Goal: Information Seeking & Learning: Find specific fact

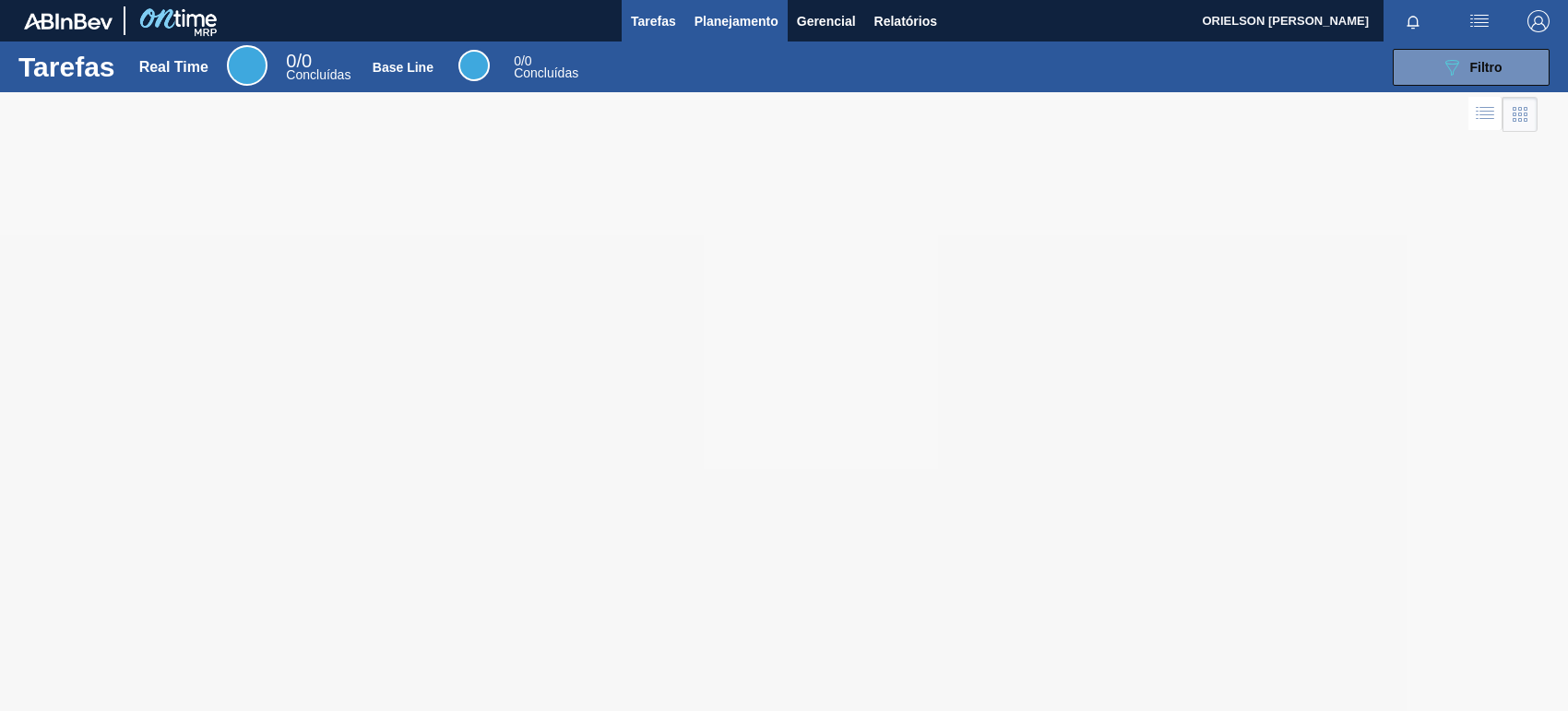
click at [727, 10] on span "Planejamento" at bounding box center [736, 21] width 84 height 22
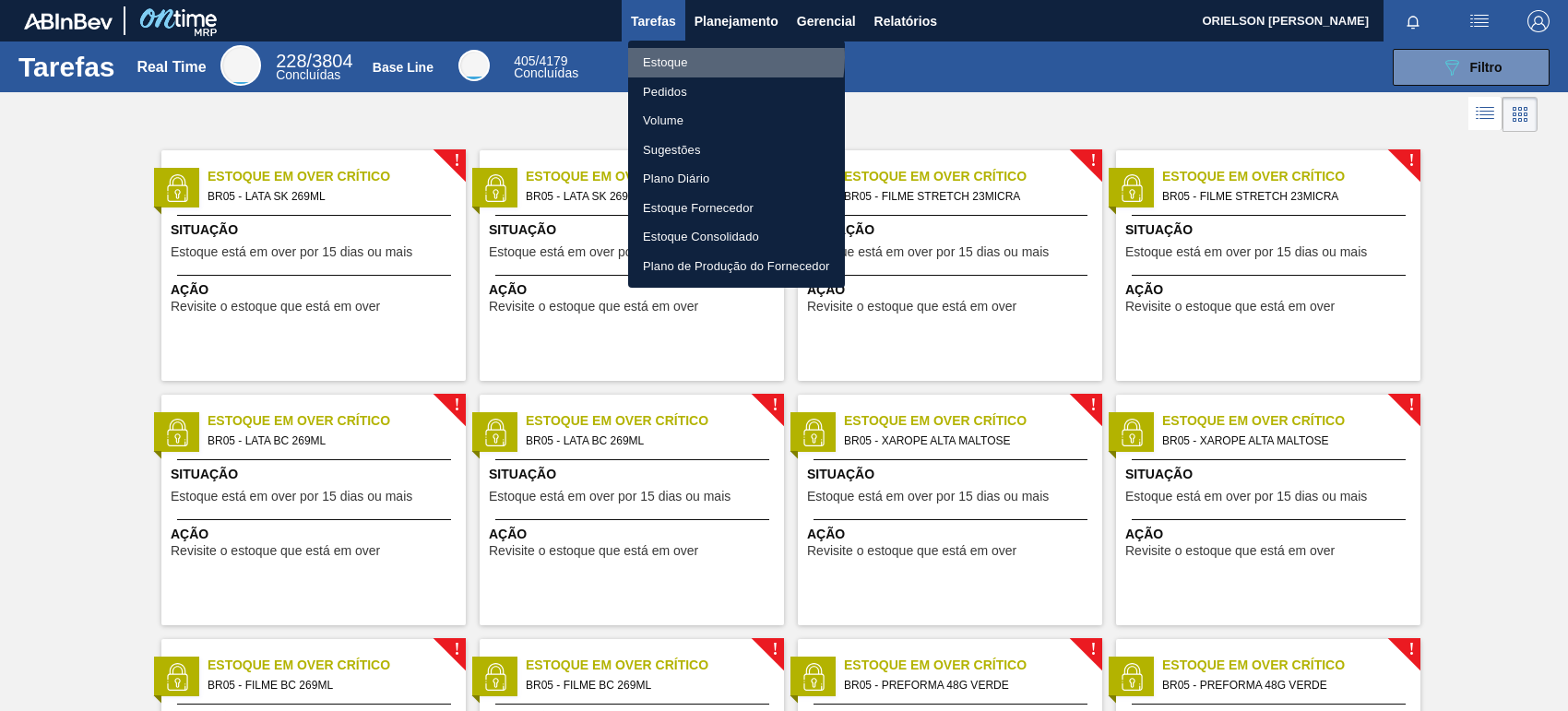
click at [707, 58] on li "Estoque" at bounding box center [737, 62] width 217 height 30
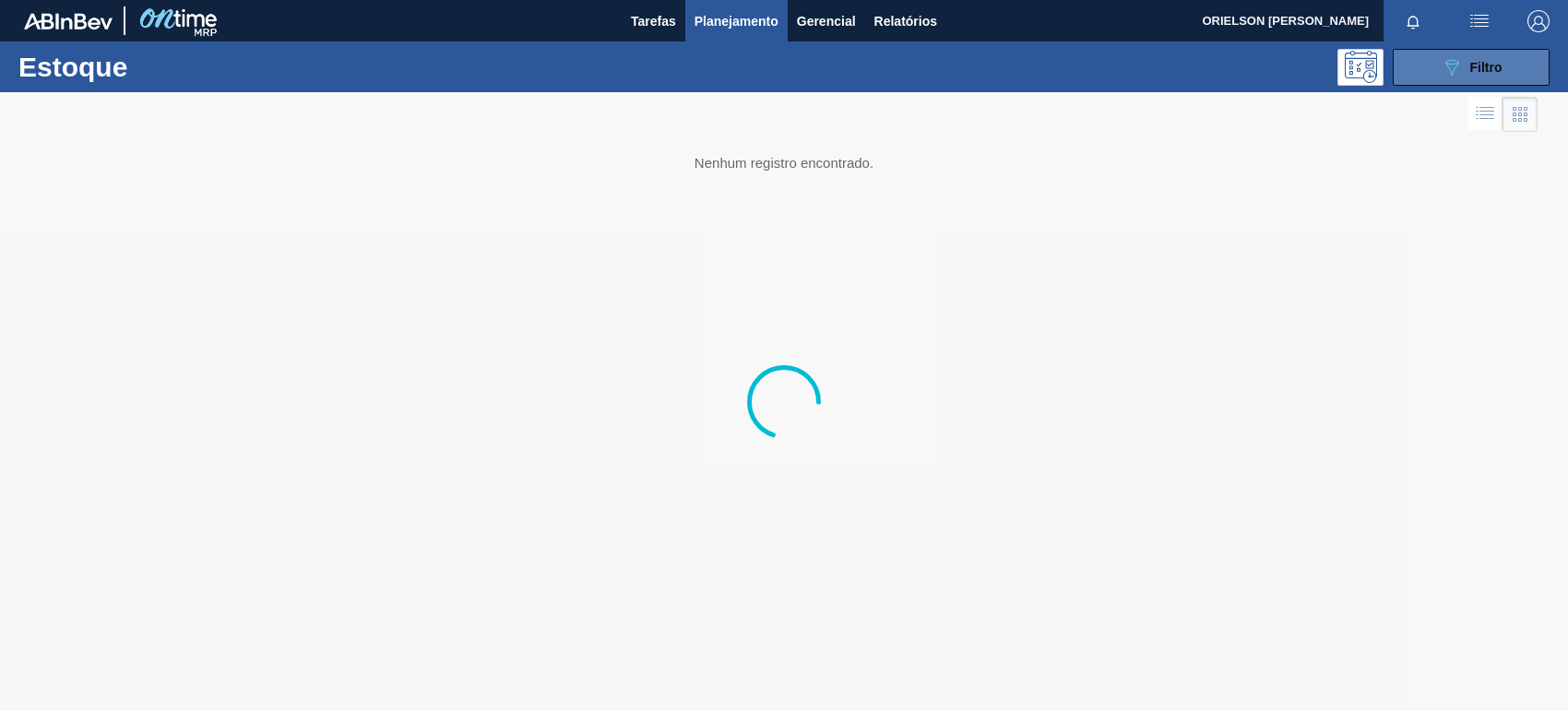
click at [1436, 83] on button "089F7B8B-B2A5-4AFE-B5C0-19BA573D28AC Filtro" at bounding box center [1472, 66] width 157 height 37
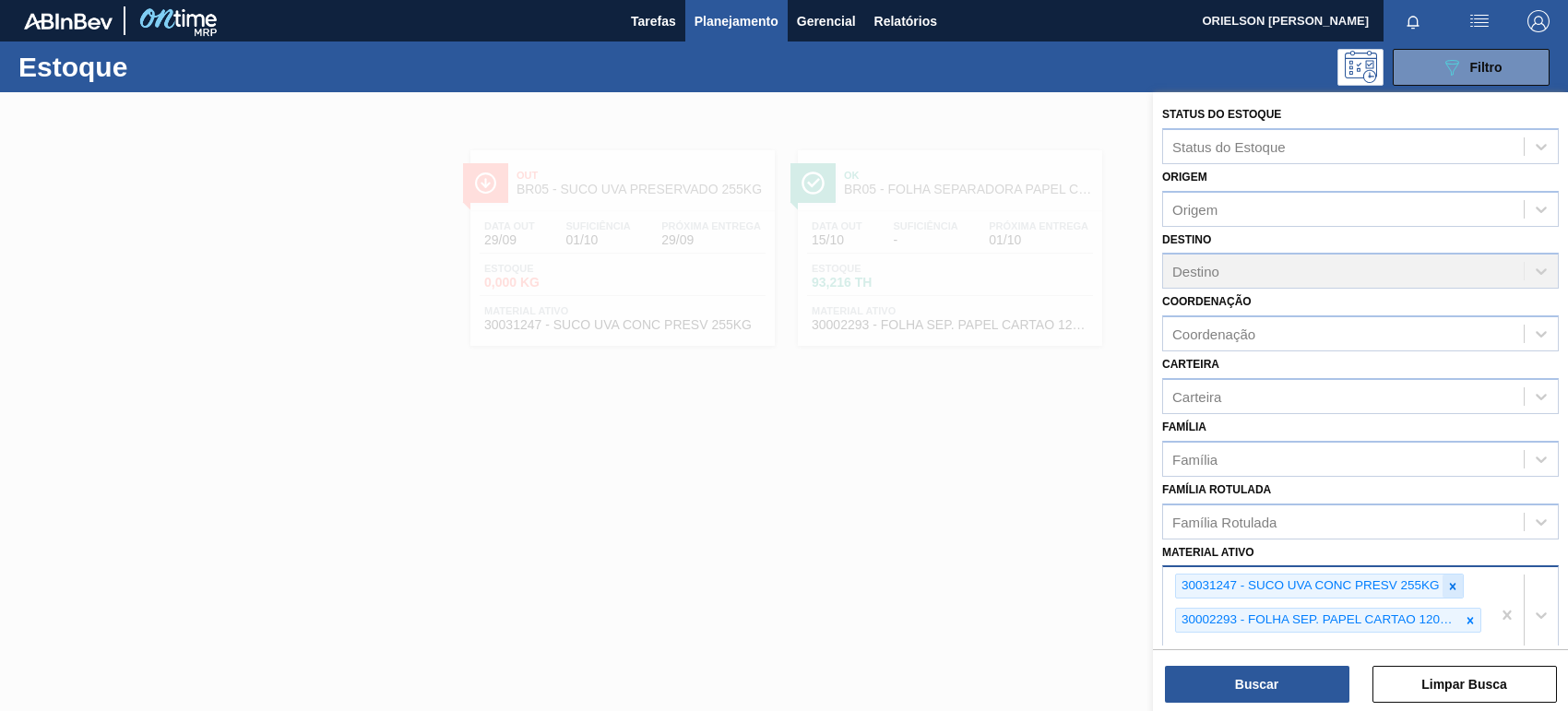
click at [1453, 583] on icon at bounding box center [1452, 586] width 7 height 7
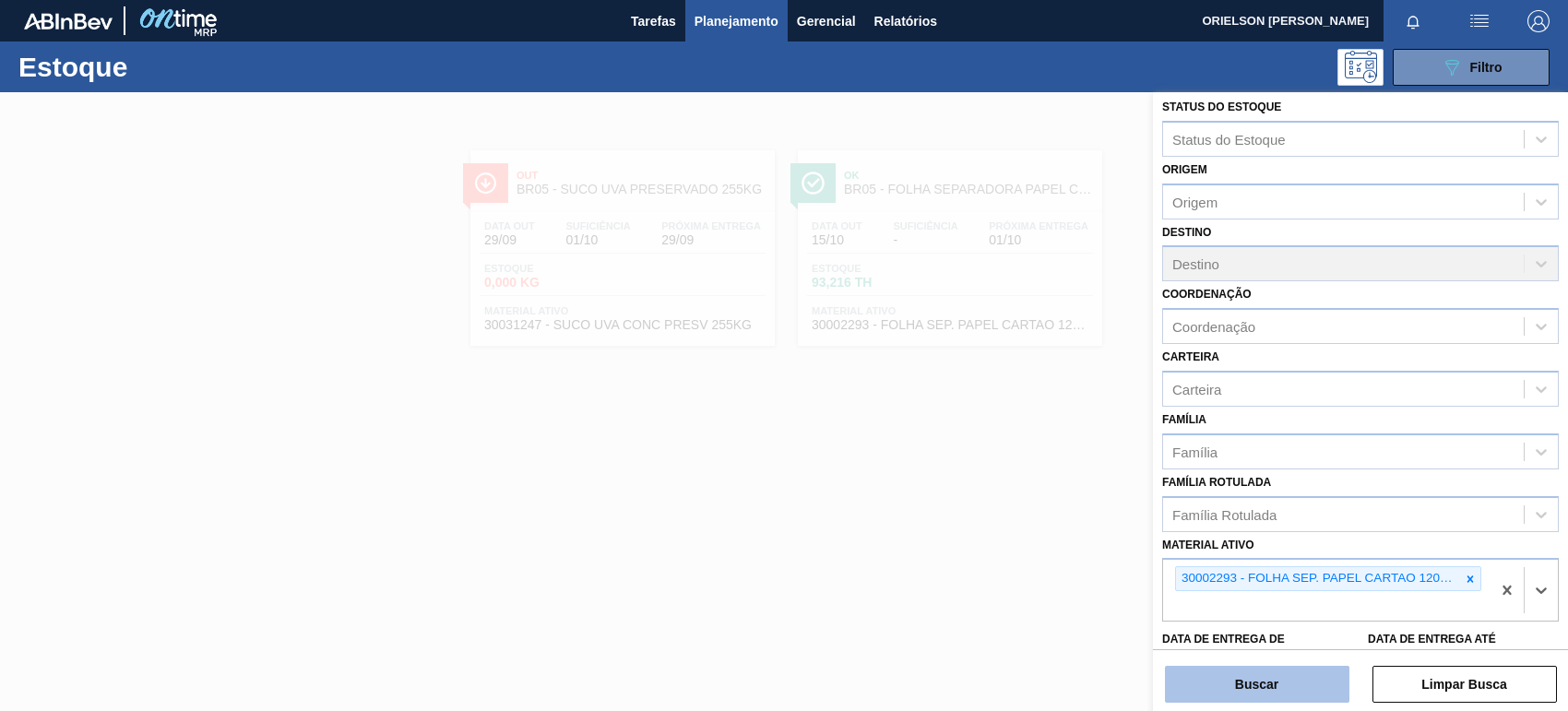
click at [1322, 675] on button "Buscar" at bounding box center [1258, 684] width 184 height 37
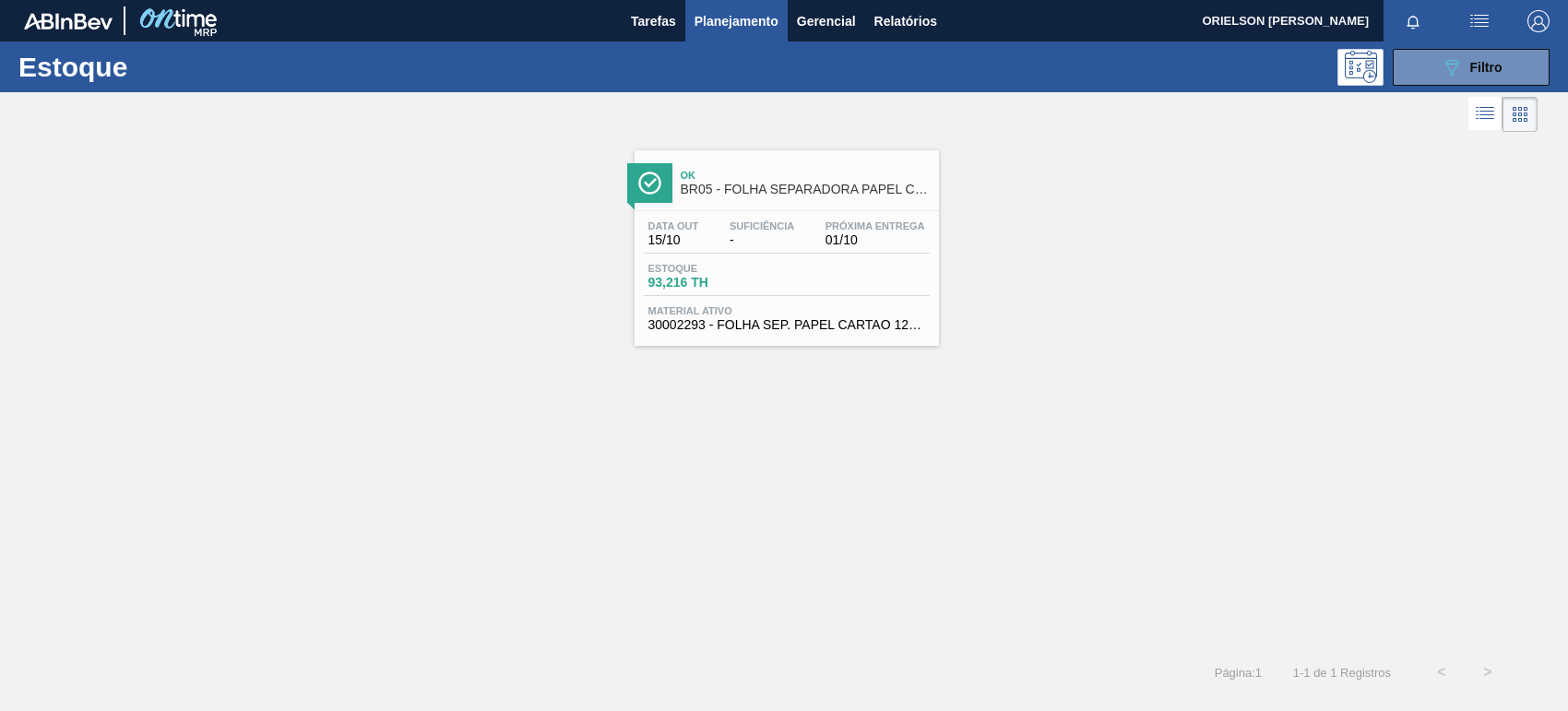
click at [769, 282] on span "93,216 TH" at bounding box center [713, 283] width 129 height 14
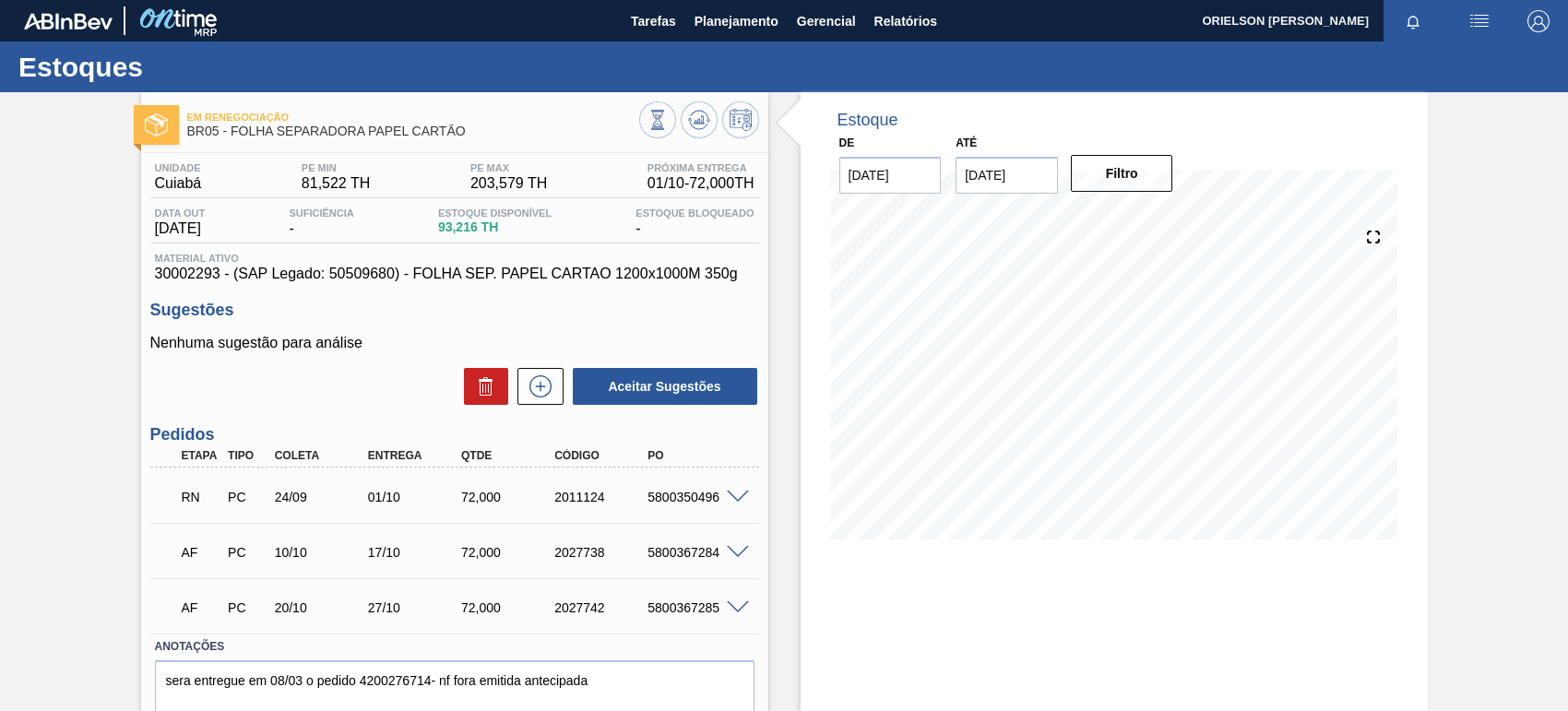
click at [648, 184] on span "01/10 - 72,000 TH" at bounding box center [701, 183] width 107 height 17
click at [643, 190] on div "Próxima Entrega 01/10 - 72,000 TH" at bounding box center [700, 178] width 116 height 30
click at [767, 30] on span "Planejamento" at bounding box center [736, 21] width 84 height 22
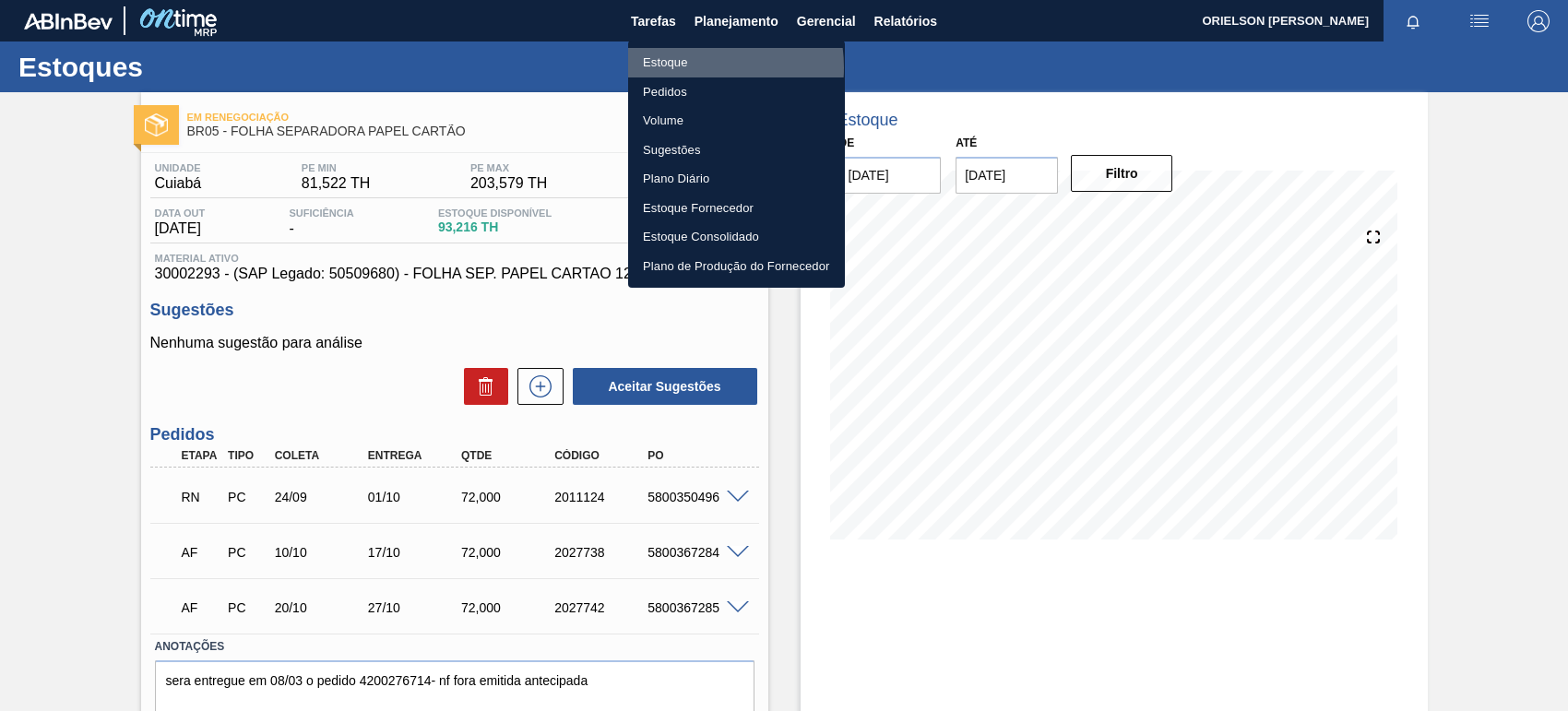
click at [689, 67] on li "Estoque" at bounding box center [737, 62] width 217 height 30
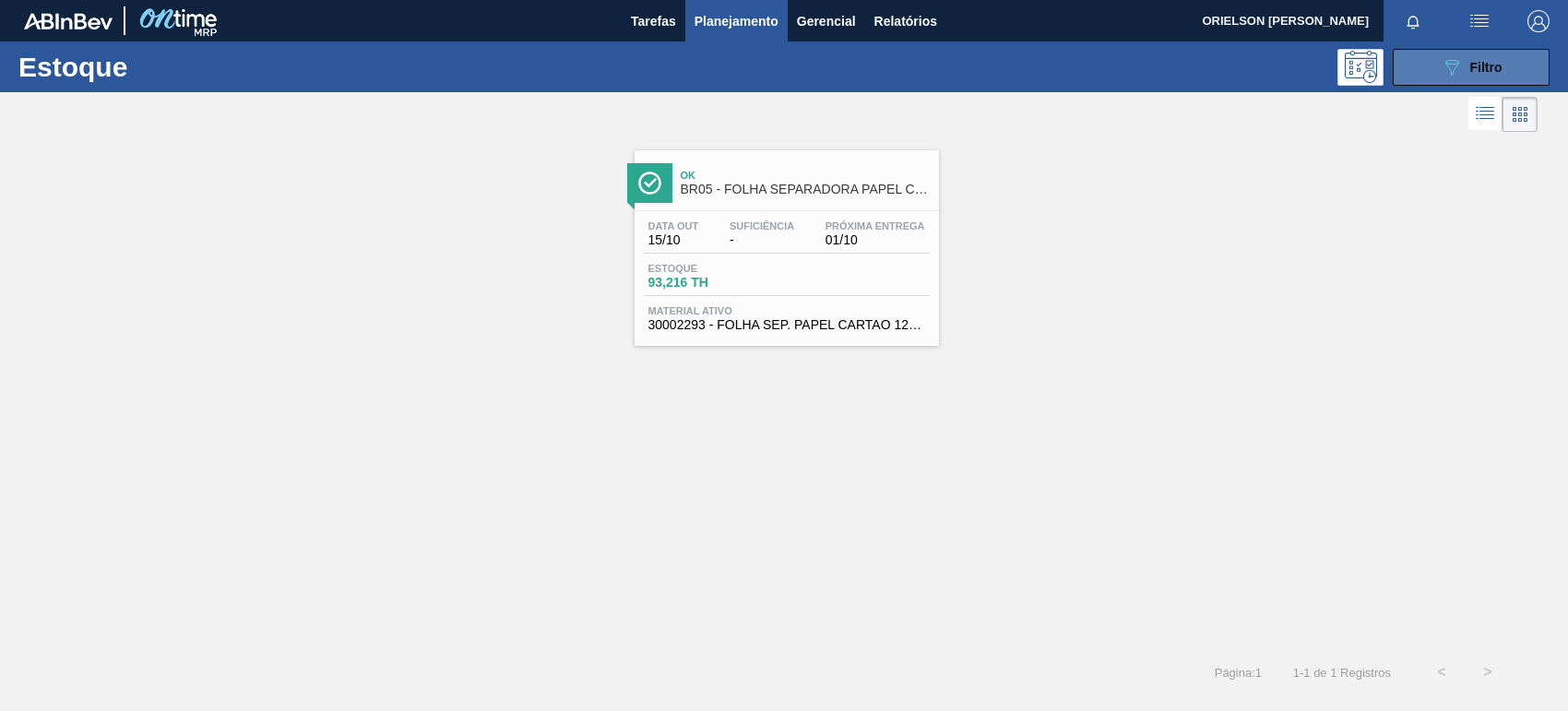
click at [1430, 64] on button "089F7B8B-B2A5-4AFE-B5C0-19BA573D28AC Filtro" at bounding box center [1472, 66] width 157 height 37
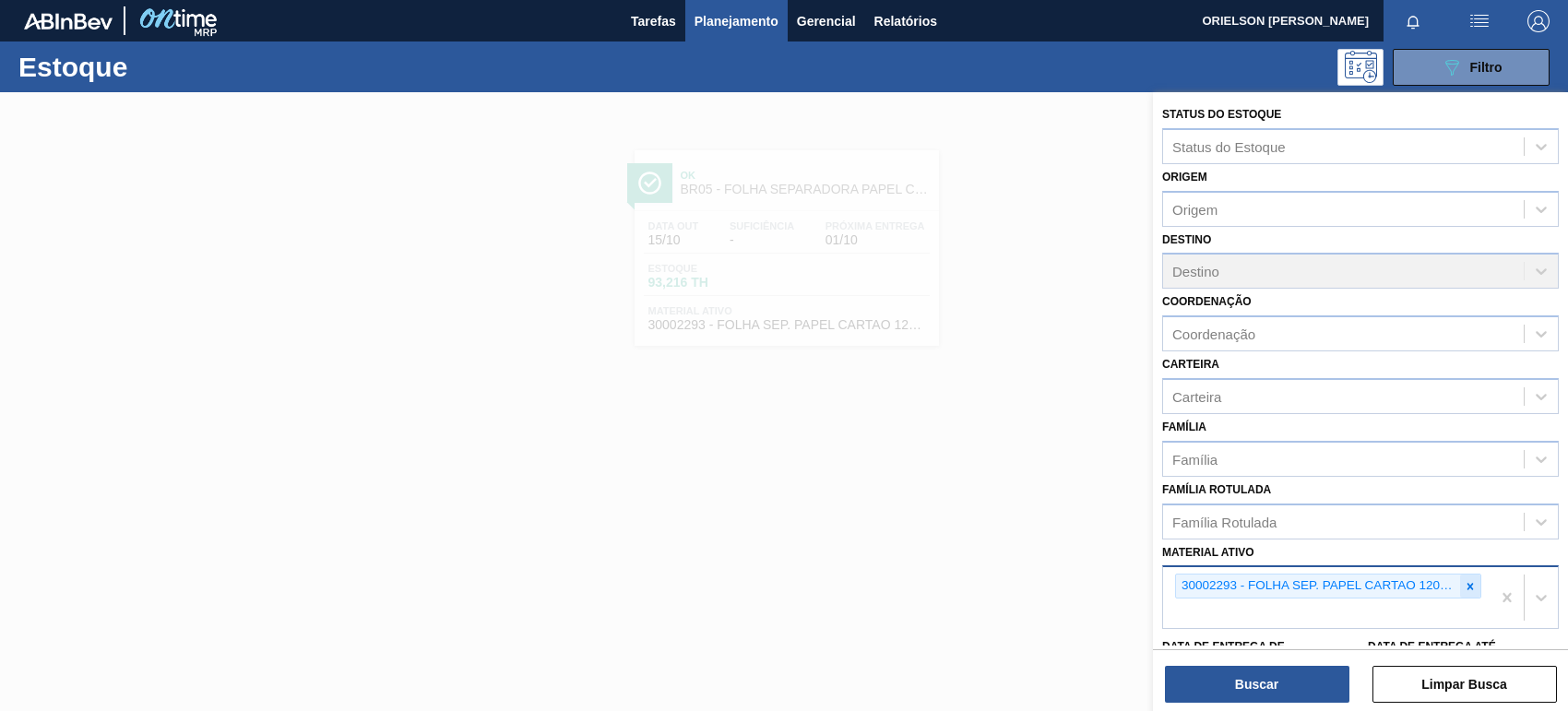
click at [1465, 580] on icon at bounding box center [1470, 586] width 13 height 13
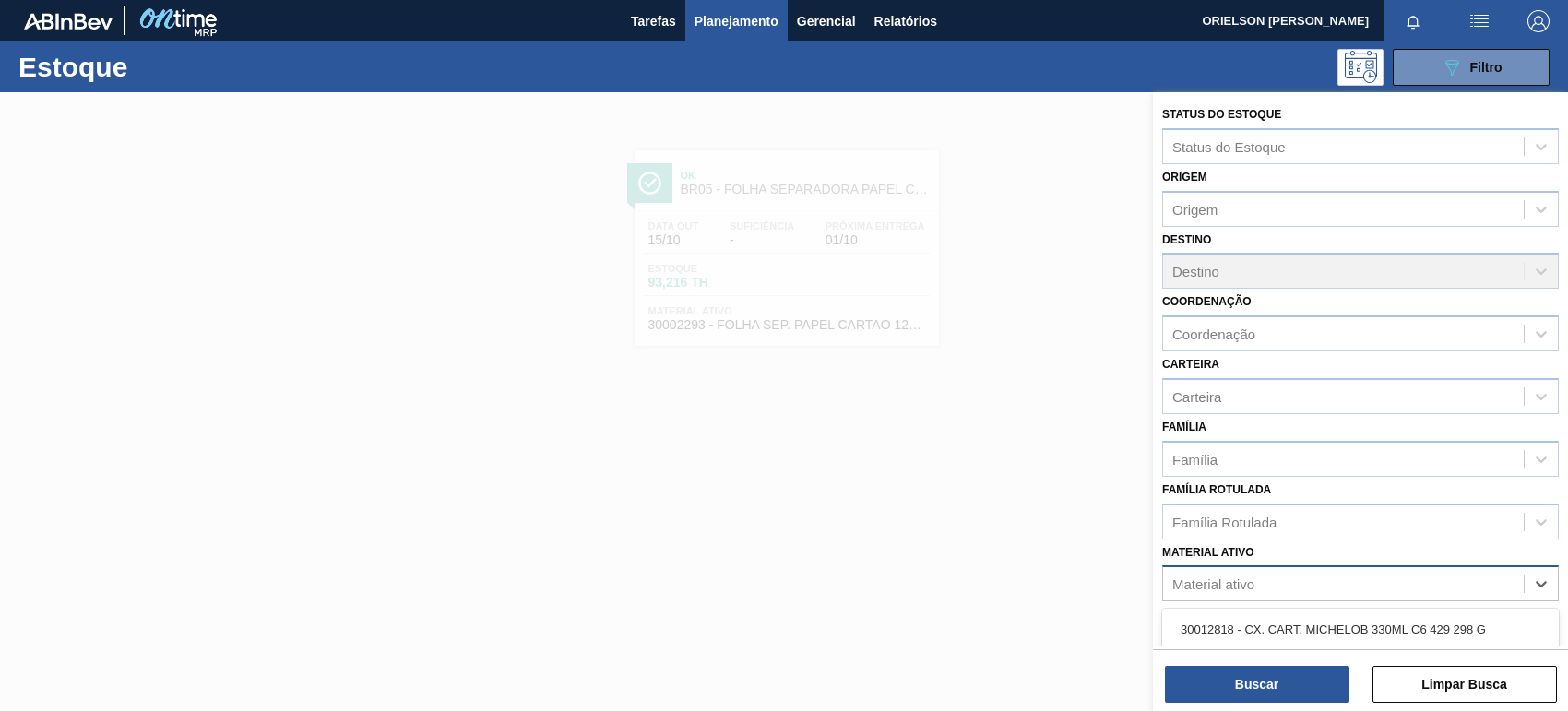
click at [1458, 586] on div "Material ativo" at bounding box center [1344, 584] width 361 height 27
paste ativo "30002598"
type ativo "30002598"
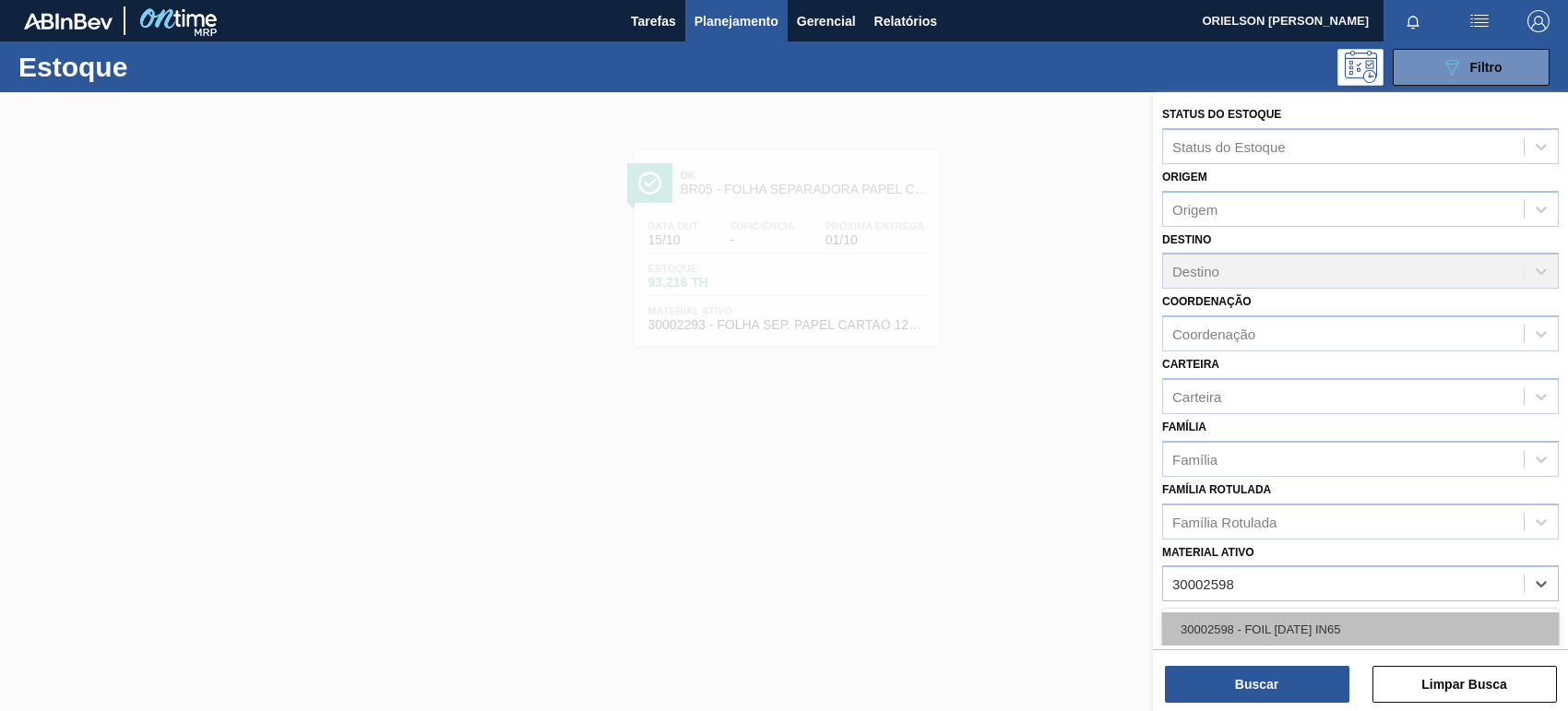
click at [1303, 633] on div "30002598 - FOIL BC 600 IN65" at bounding box center [1361, 630] width 397 height 34
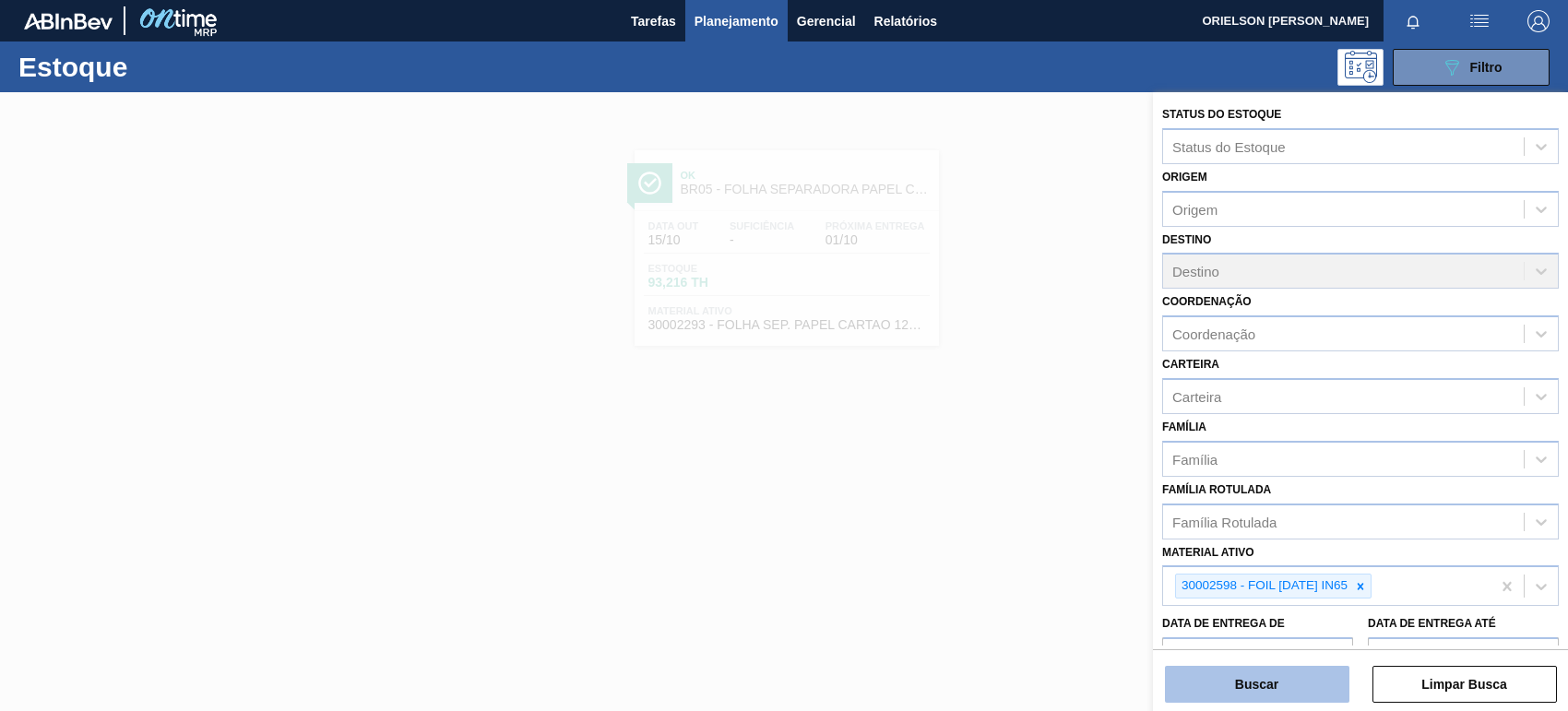
click at [1287, 676] on button "Buscar" at bounding box center [1258, 684] width 184 height 37
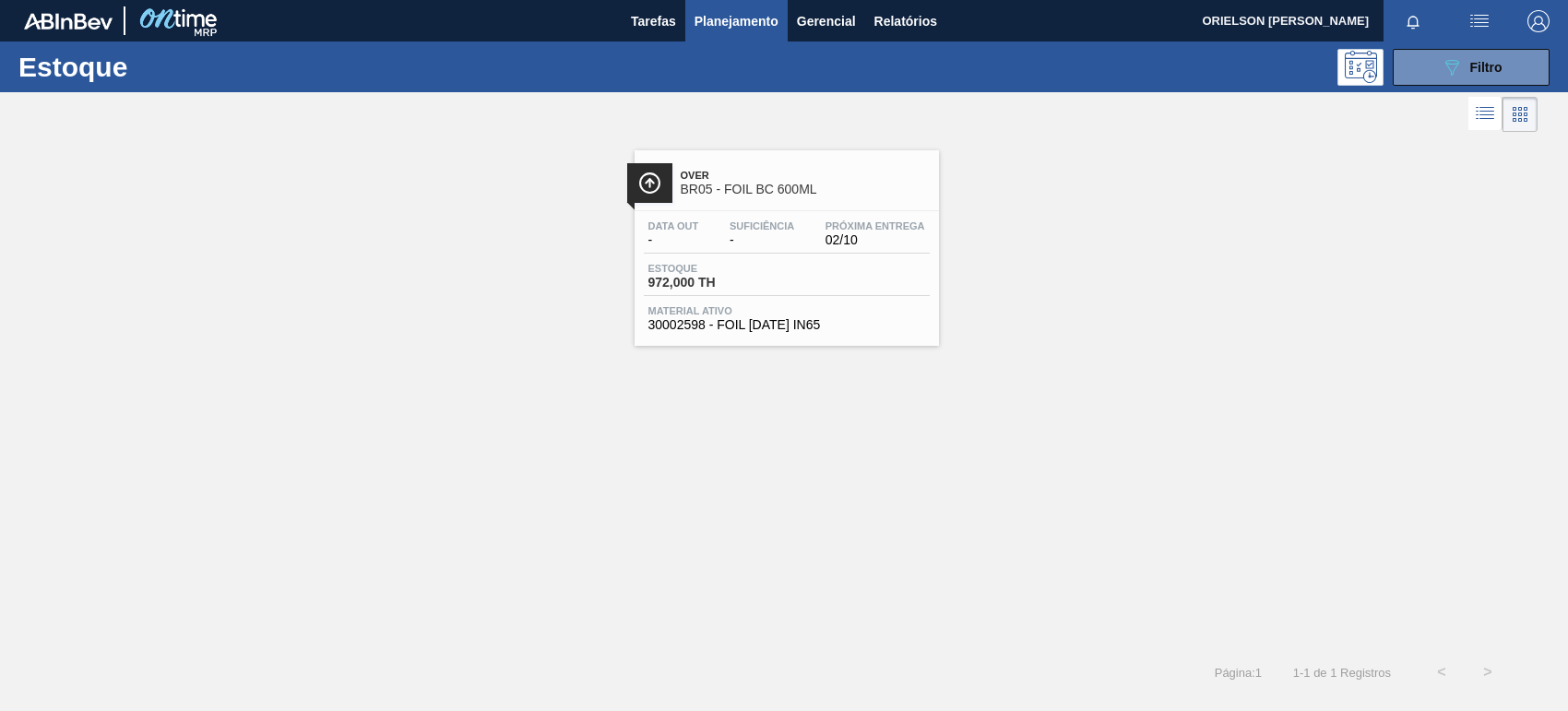
click at [704, 311] on span "Material ativo" at bounding box center [786, 310] width 277 height 11
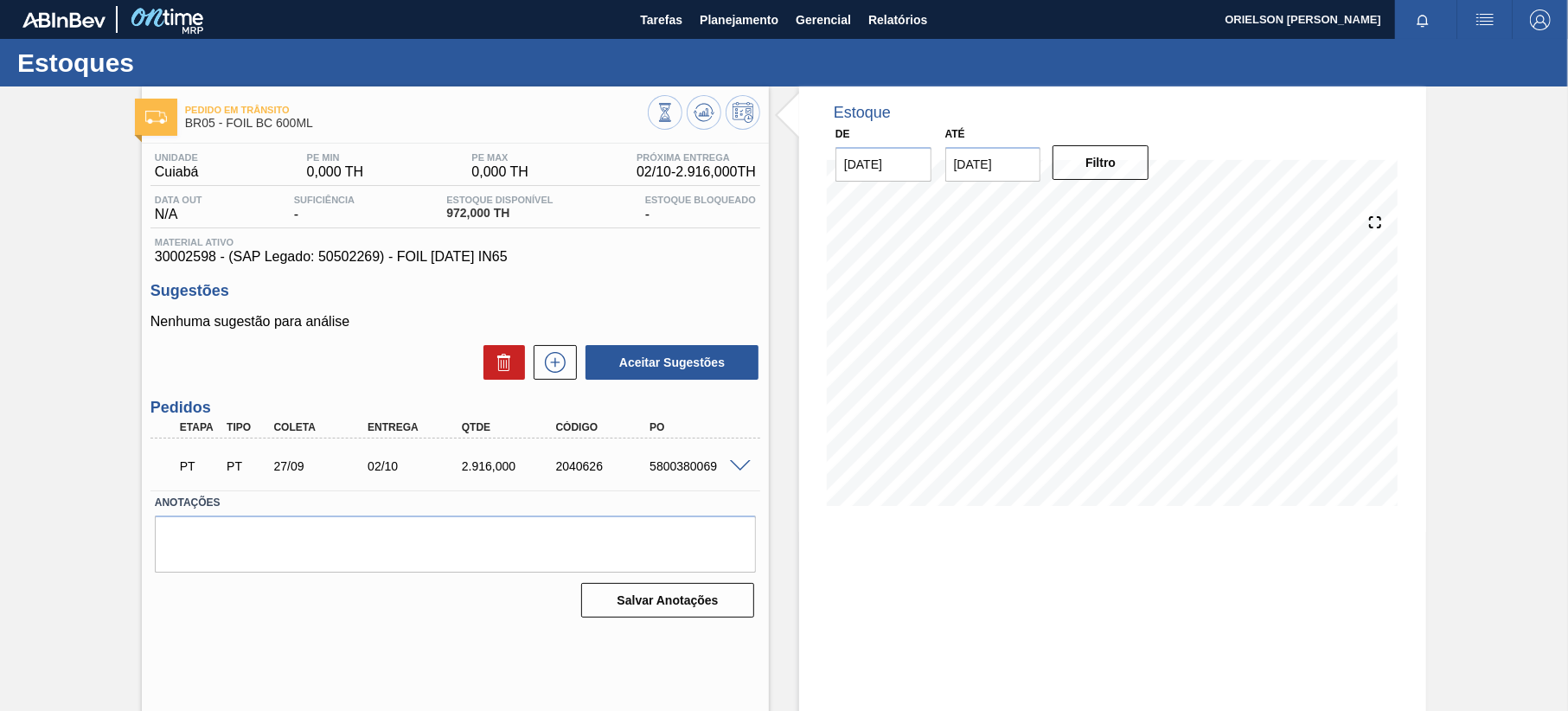
click at [174, 264] on span "30002598 - (SAP Legado: 50502269) - FOIL BC 600 IN65" at bounding box center [455, 257] width 601 height 16
copy span "30002598"
